Goal: Task Accomplishment & Management: Manage account settings

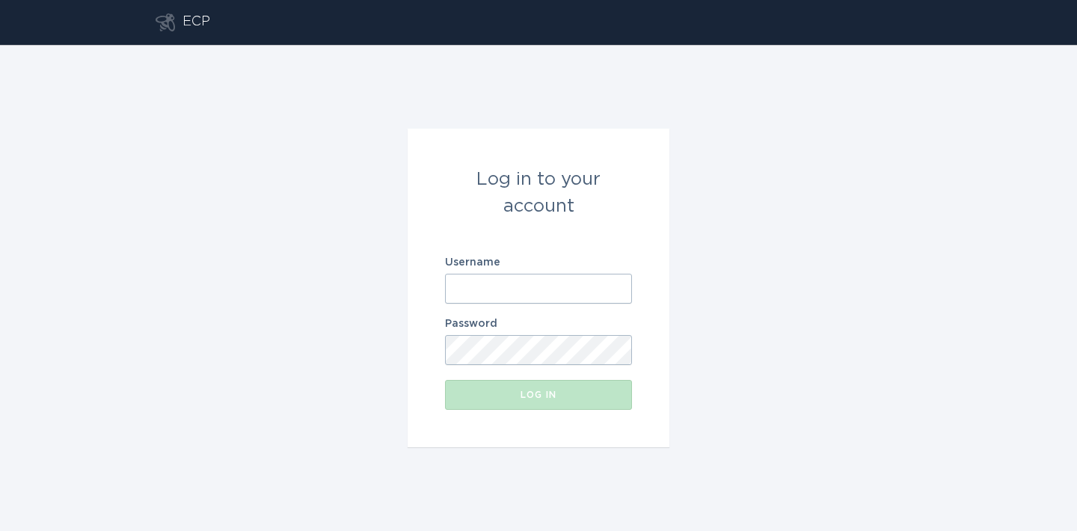
click at [518, 296] on input "Username" at bounding box center [538, 289] width 187 height 30
paste input "[EMAIL_ADDRESS][DOMAIN_NAME]"
type input "[EMAIL_ADDRESS][DOMAIN_NAME]"
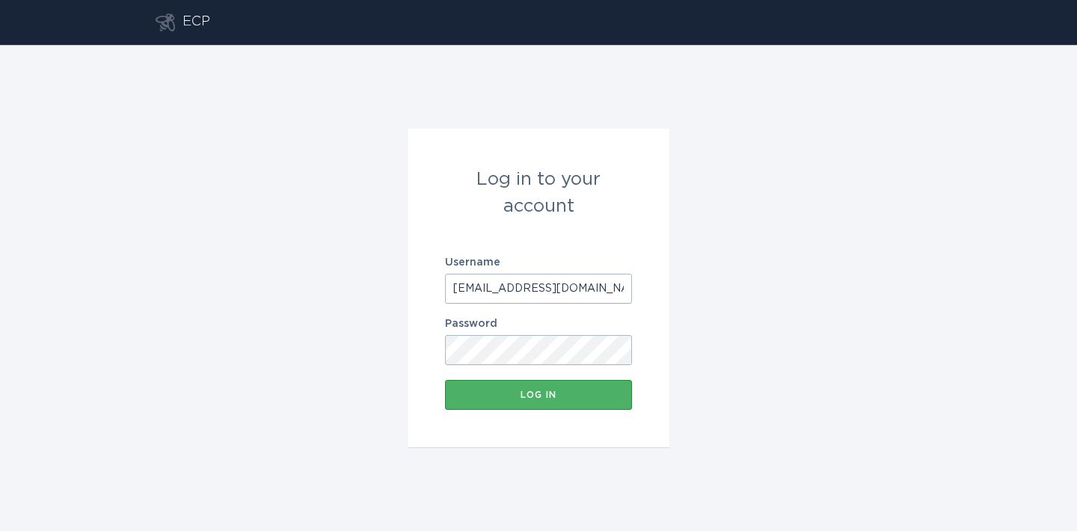
click at [510, 389] on button "Log in" at bounding box center [538, 395] width 187 height 30
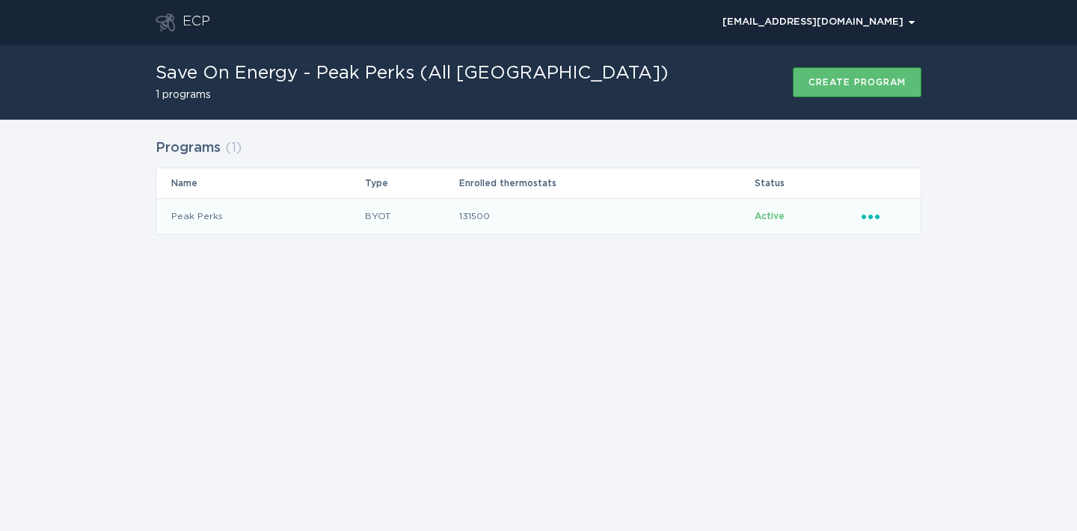
click at [876, 220] on icon "Ellipsis" at bounding box center [871, 214] width 21 height 13
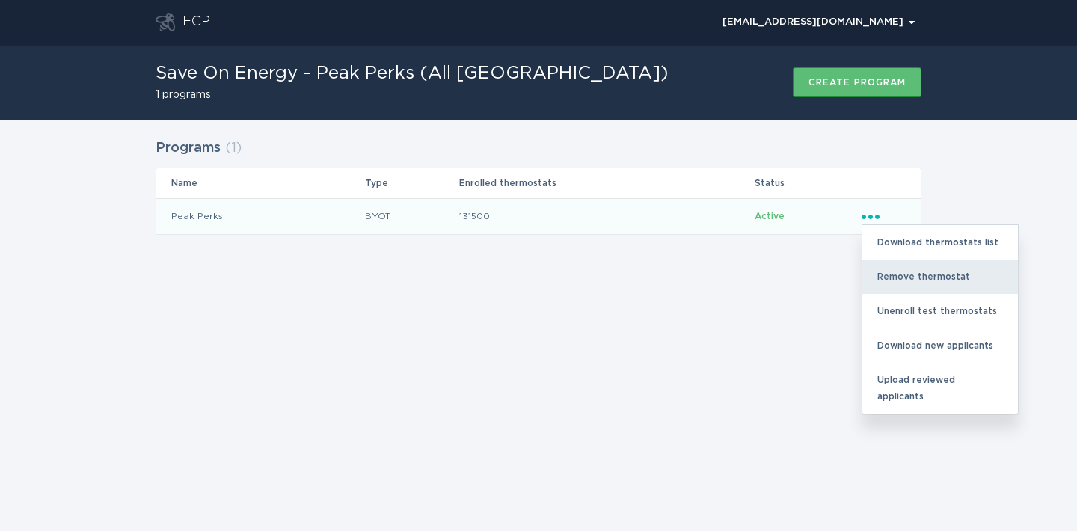
click at [899, 270] on div "Remove thermostat" at bounding box center [940, 276] width 156 height 34
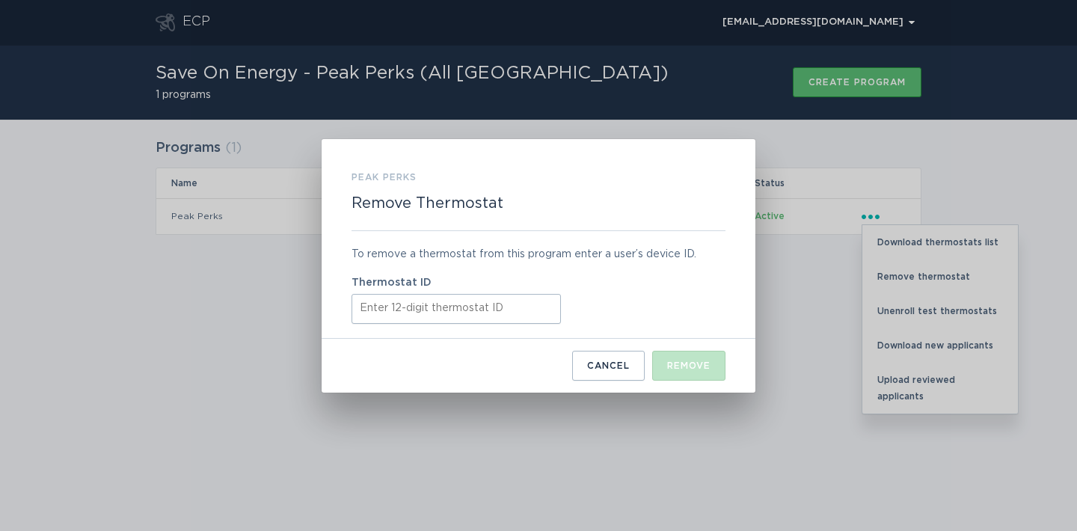
click at [446, 314] on input "Thermostat ID" at bounding box center [455, 309] width 209 height 30
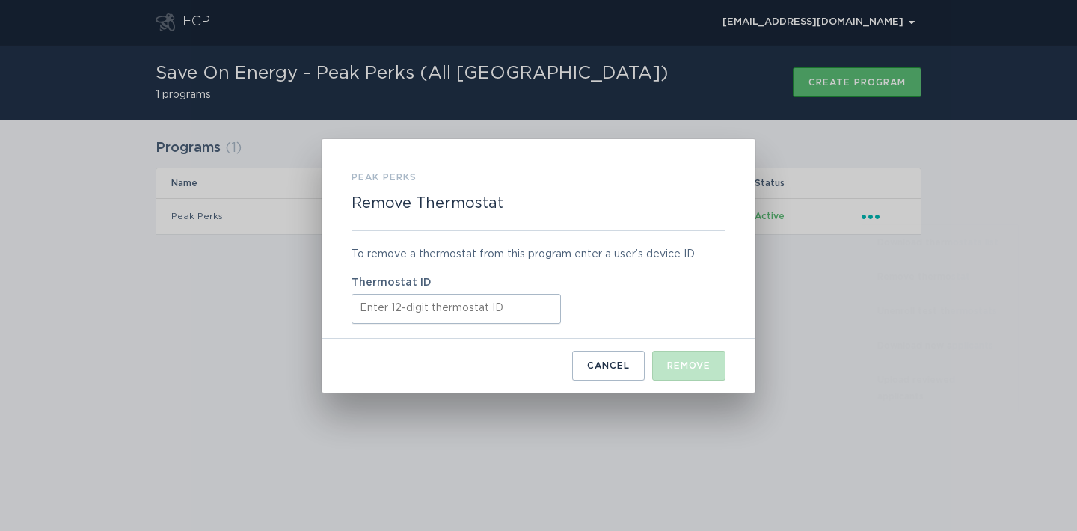
paste input "311001206732"
type input "311001206732"
click at [671, 366] on div "Remove" at bounding box center [688, 365] width 43 height 9
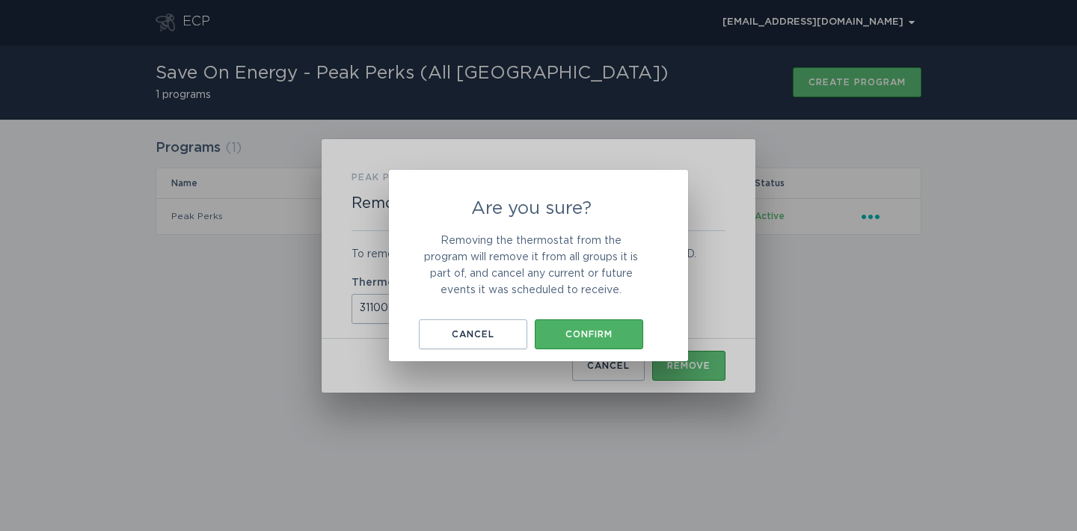
click at [546, 331] on div "Confirm" at bounding box center [588, 334] width 93 height 9
